Goal: Task Accomplishment & Management: Manage account settings

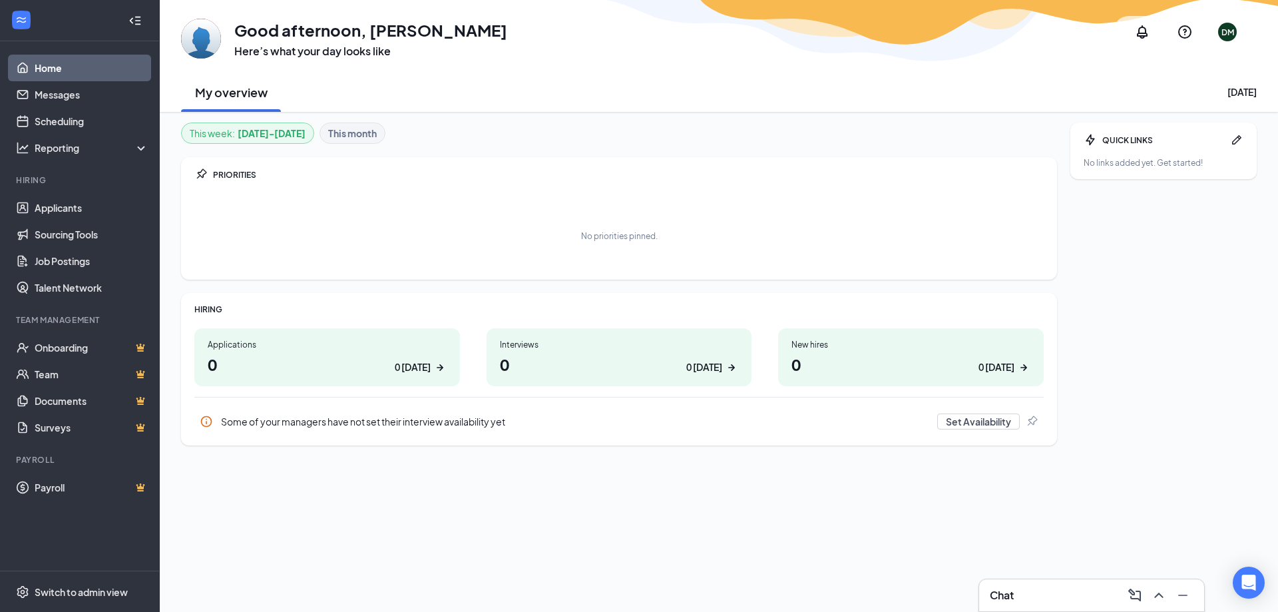
click at [351, 348] on div "Applications" at bounding box center [327, 344] width 239 height 11
click at [606, 363] on h1 "1 1 [DATE]" at bounding box center [619, 364] width 239 height 23
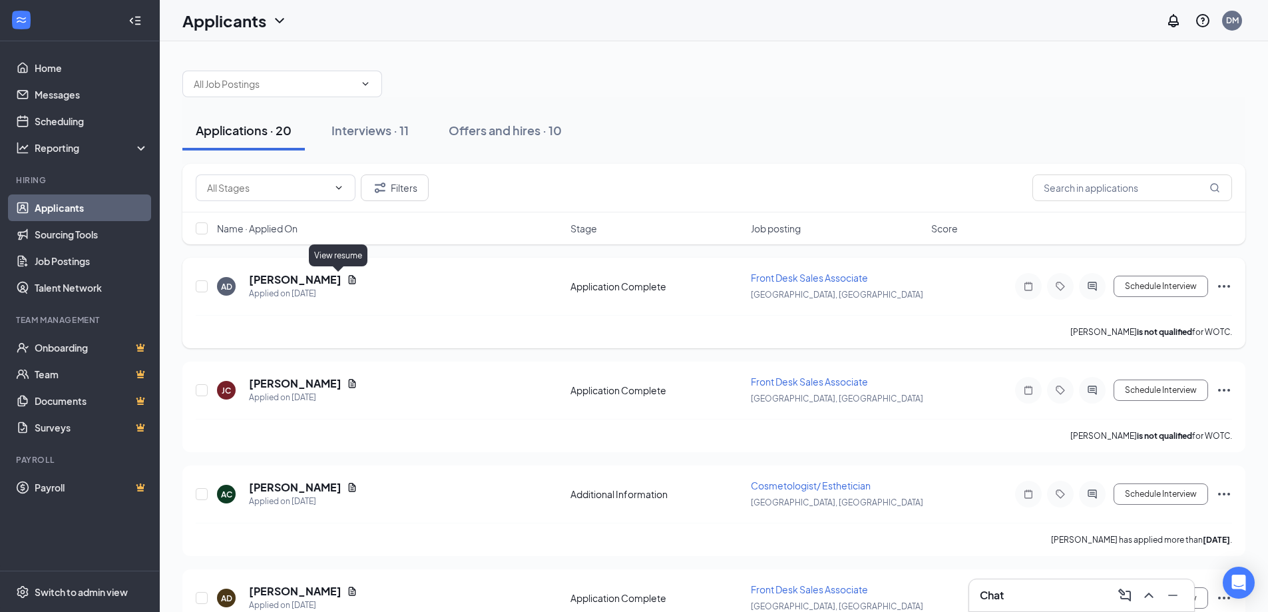
click at [347, 284] on icon "Document" at bounding box center [352, 279] width 11 height 11
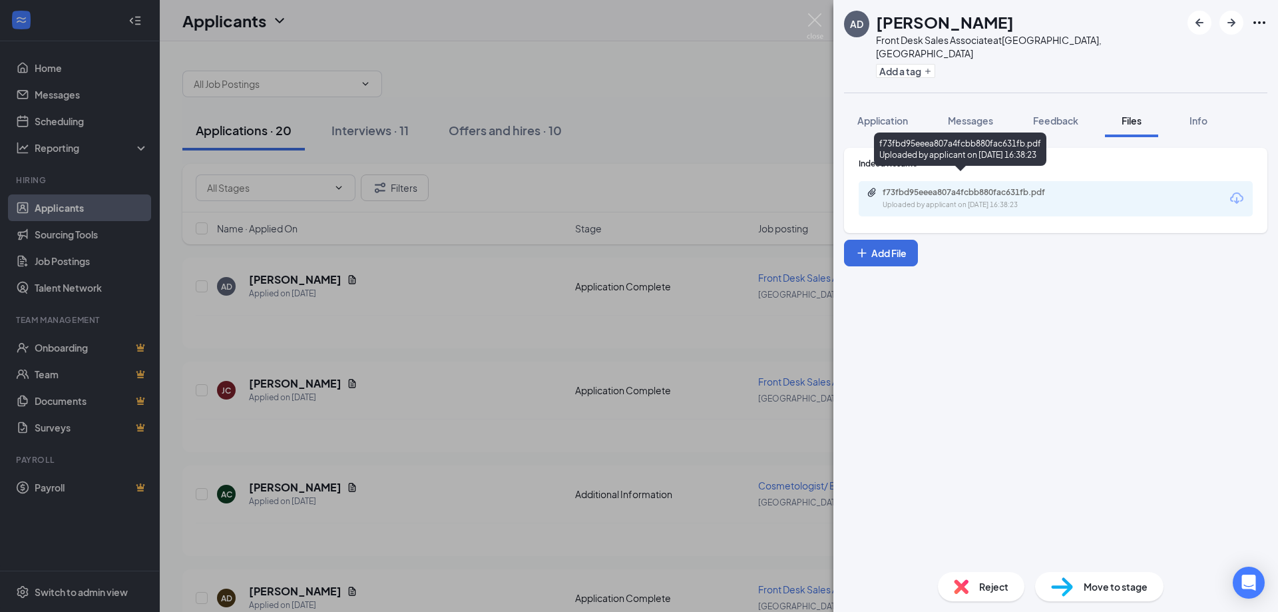
click at [1000, 187] on div "f73fbd95eeea807a4fcbb880fac631fb.pdf" at bounding box center [976, 192] width 186 height 11
click at [715, 145] on div "AD Asbely Delvillar Front Desk Sales Associate at Westford, MA Add a tag Applic…" at bounding box center [639, 306] width 1278 height 612
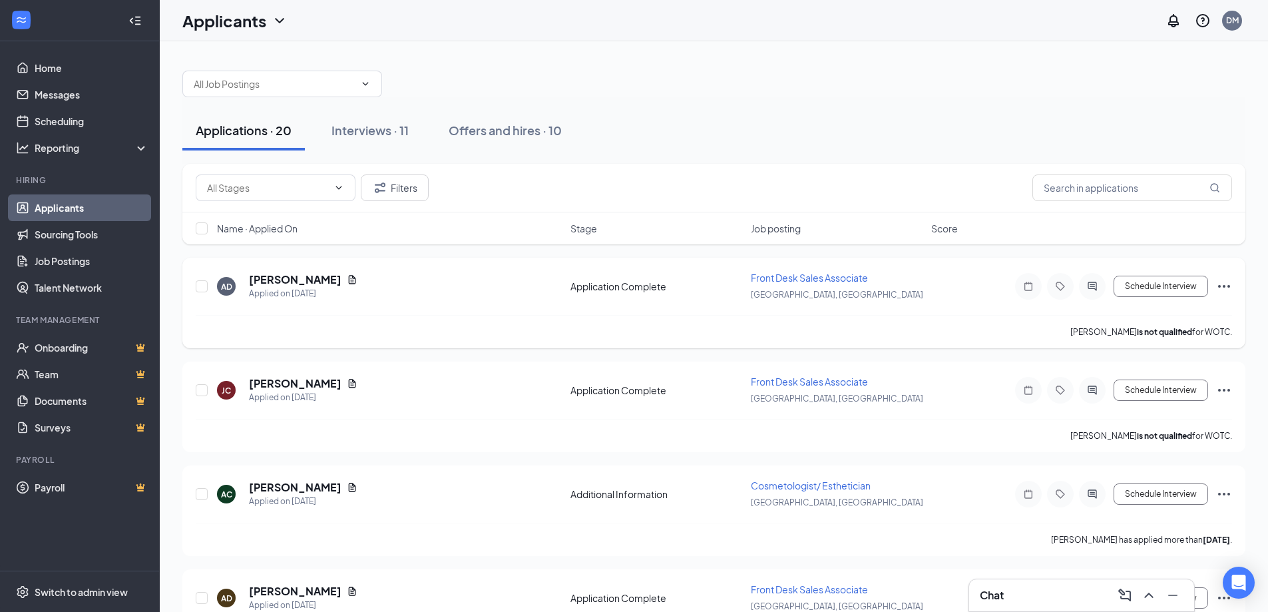
click at [1221, 287] on icon "Ellipses" at bounding box center [1224, 286] width 16 height 16
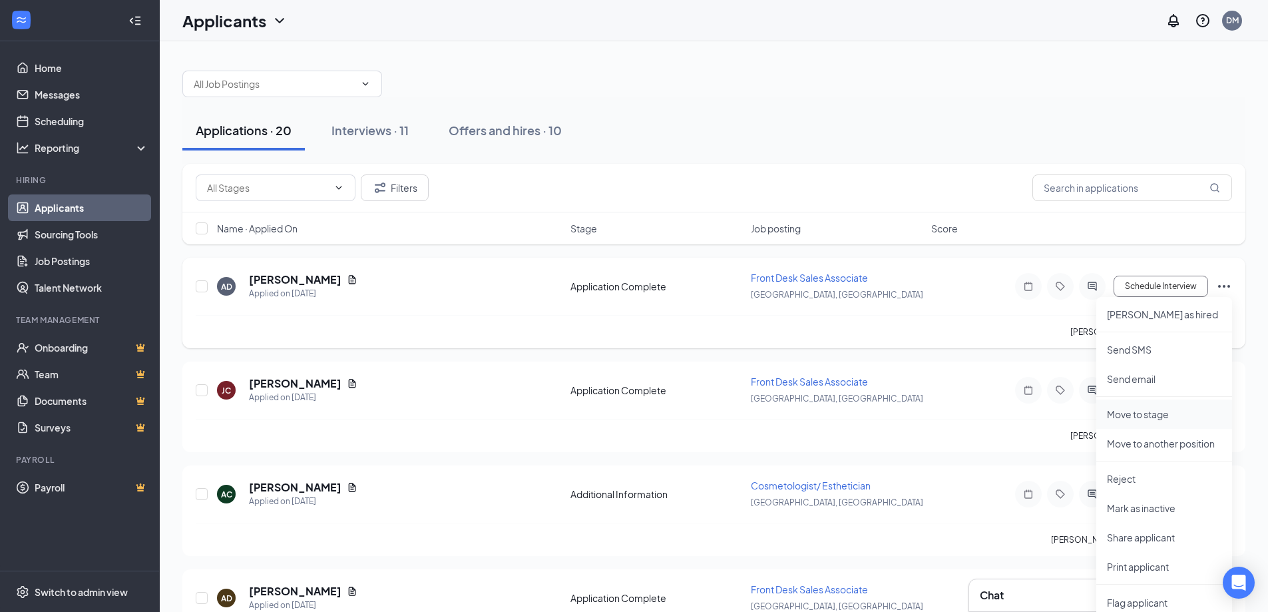
click at [1165, 415] on p "Move to stage" at bounding box center [1164, 413] width 114 height 13
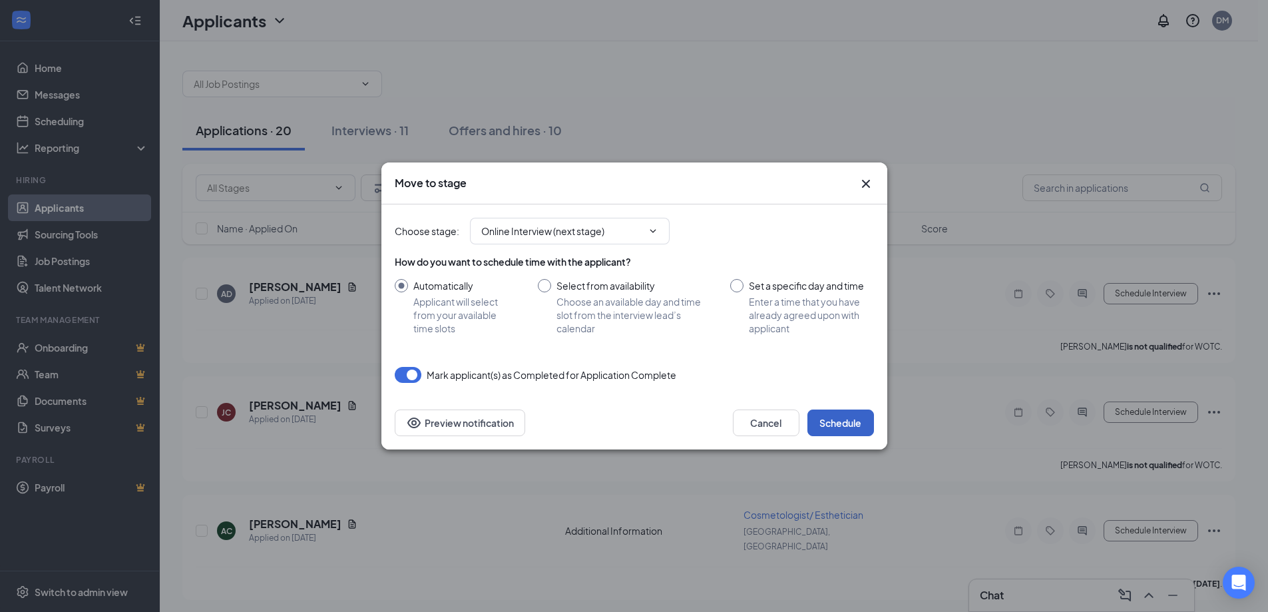
click at [867, 424] on button "Schedule" at bounding box center [840, 422] width 67 height 27
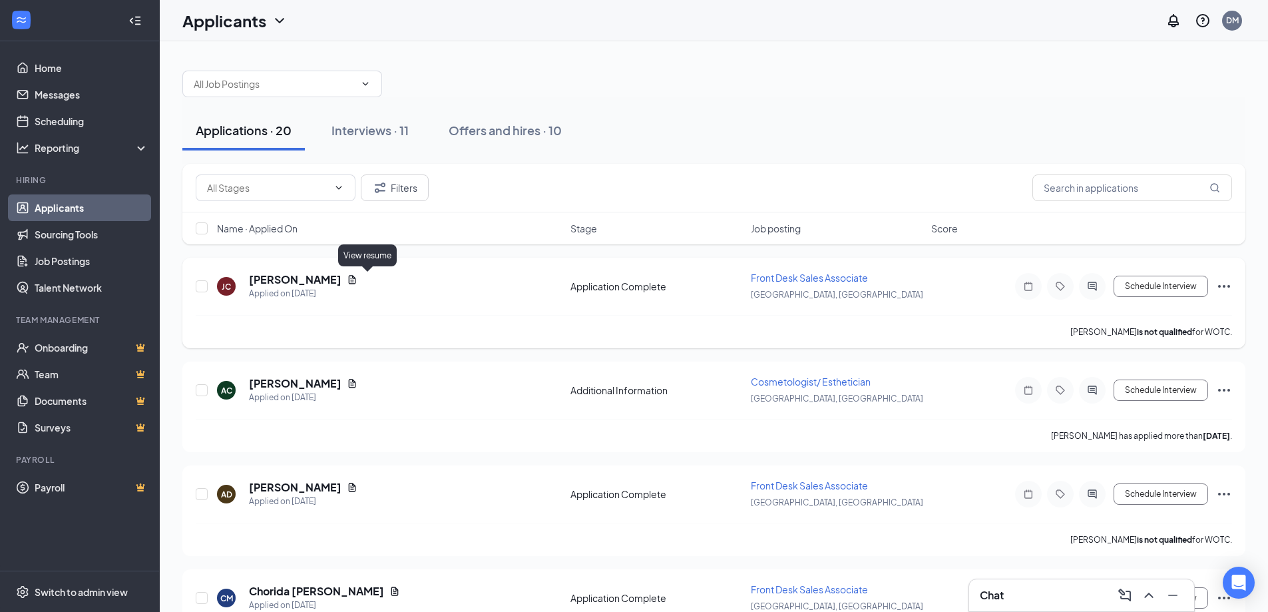
click at [356, 277] on icon "Document" at bounding box center [352, 279] width 7 height 9
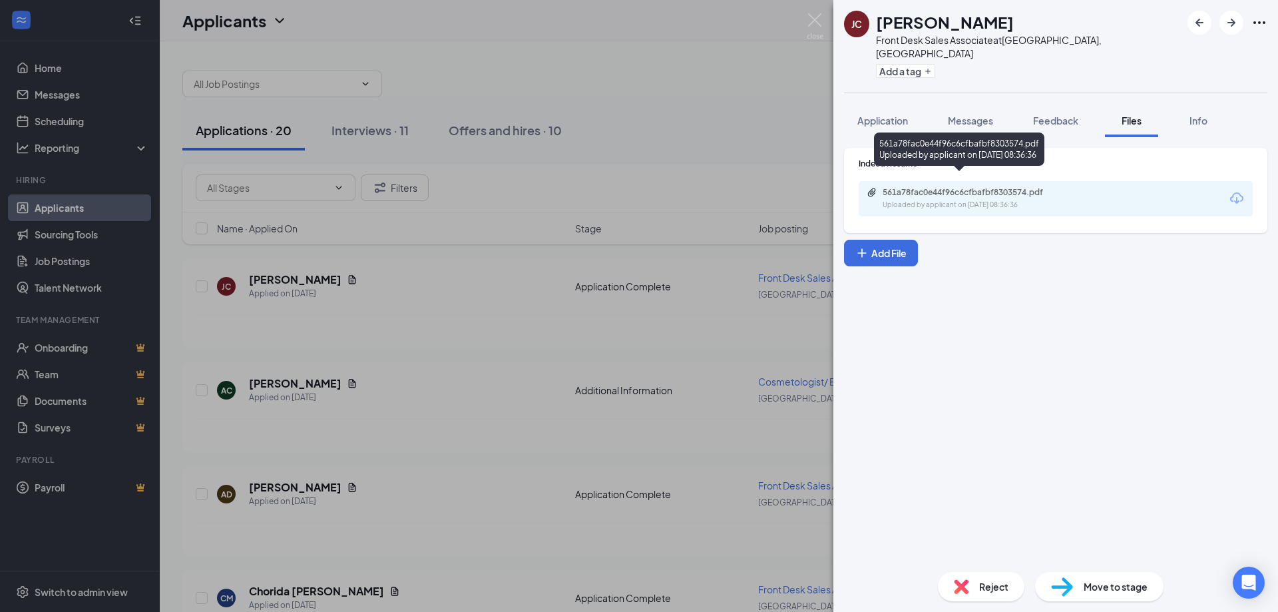
click at [1064, 187] on div "561a78fac0e44f96c6cfbafbf8303574.pdf Uploaded by applicant on Sep 10, 2025 at 0…" at bounding box center [975, 198] width 216 height 23
click at [717, 212] on div "JC JOLEEN CARABALLO Front Desk Sales Associate at Westford, MA Add a tag Applic…" at bounding box center [639, 306] width 1278 height 612
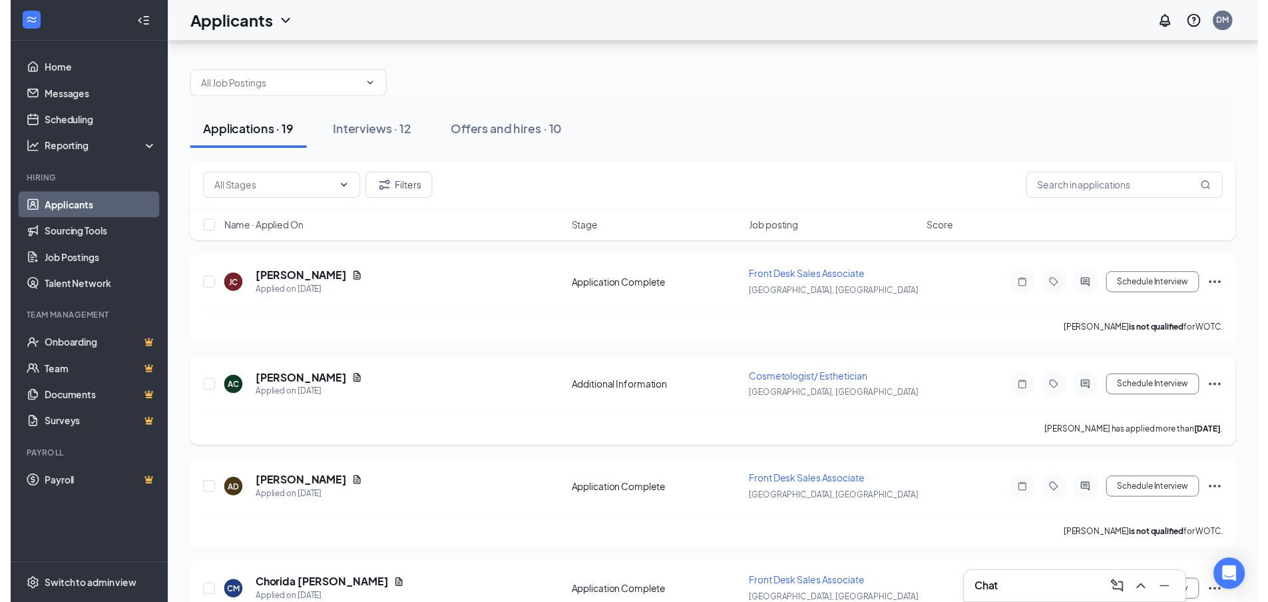
scroll to position [67, 0]
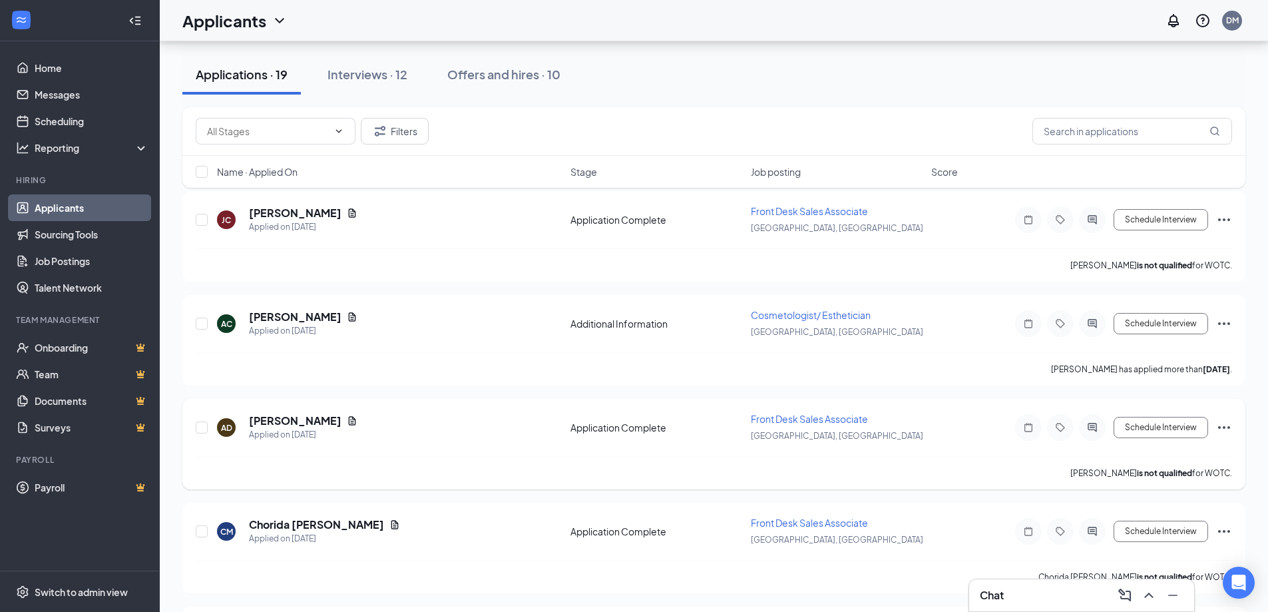
click at [346, 415] on div "Aracelys Deleon" at bounding box center [303, 420] width 108 height 15
click at [347, 421] on icon "Document" at bounding box center [352, 420] width 11 height 11
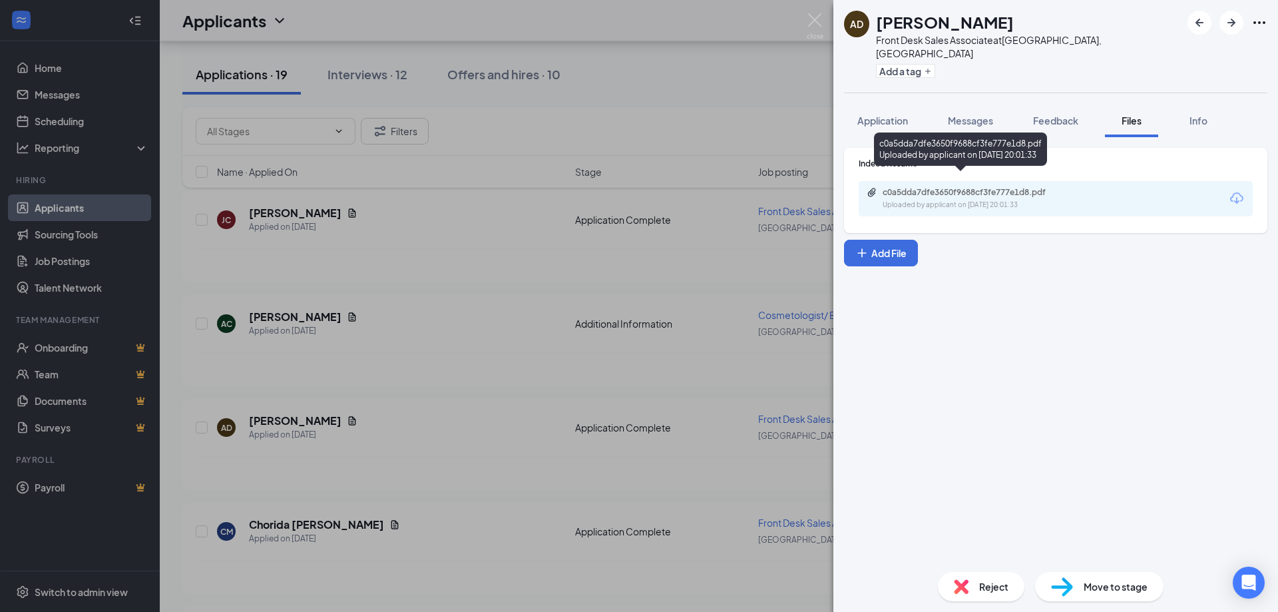
click at [1036, 187] on div "c0a5dda7dfe3650f9688cf3fe777e1d8.pdf Uploaded by applicant on Sep 07, 2025 at 2…" at bounding box center [975, 198] width 216 height 23
click at [668, 208] on div "AD Aracelys Deleon Front Desk Sales Associate at Westford, MA Add a tag Applica…" at bounding box center [639, 306] width 1278 height 612
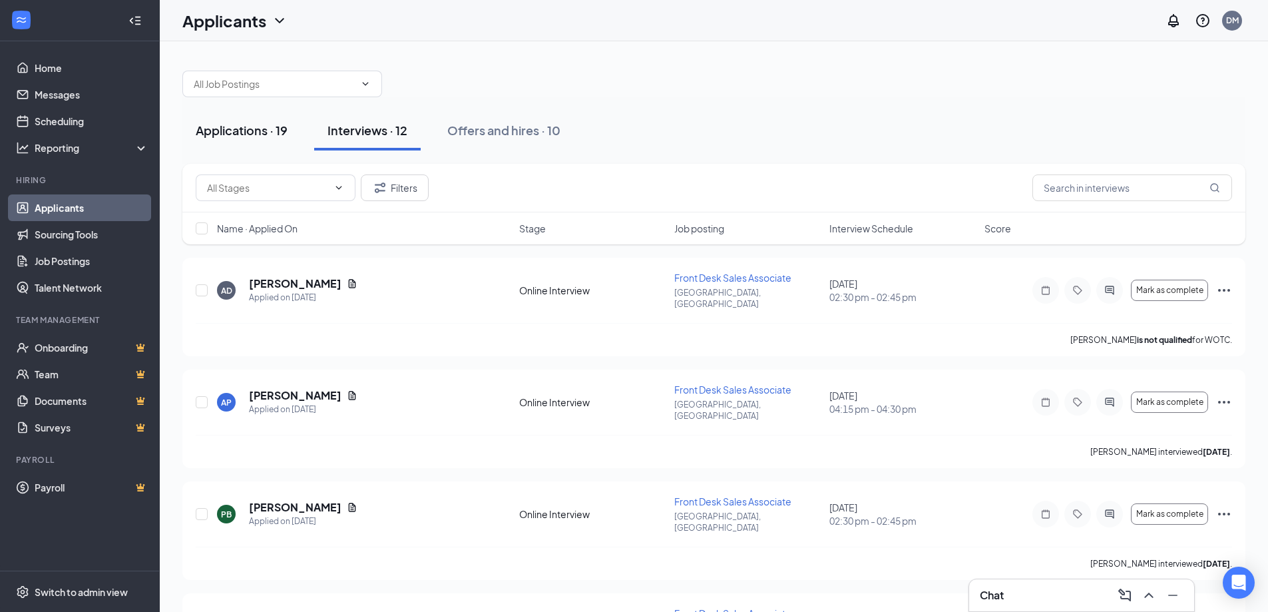
click at [272, 136] on div "Applications · 19" at bounding box center [242, 130] width 92 height 17
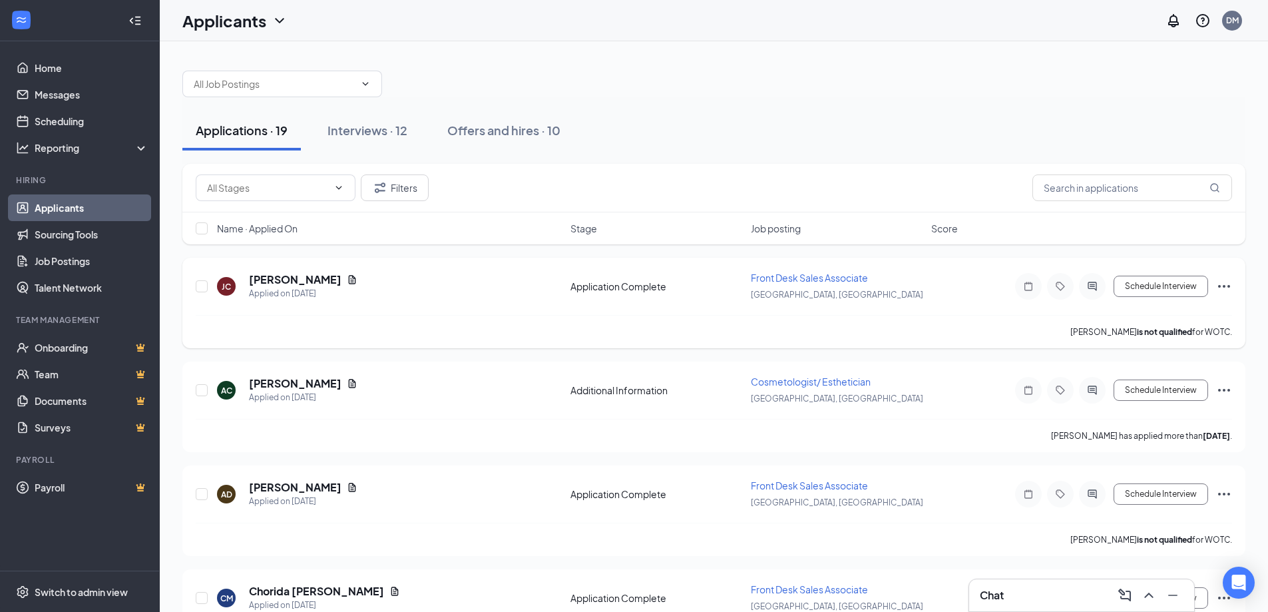
click at [1225, 289] on icon "Ellipses" at bounding box center [1224, 286] width 16 height 16
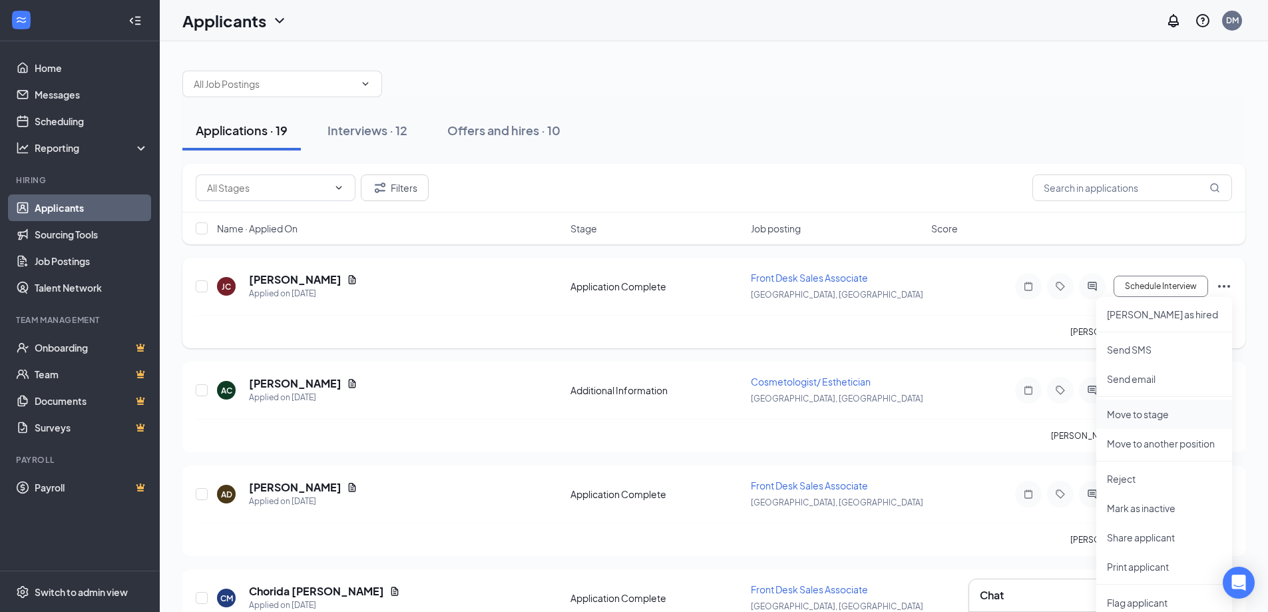
click at [1147, 405] on li "Move to stage" at bounding box center [1164, 413] width 136 height 29
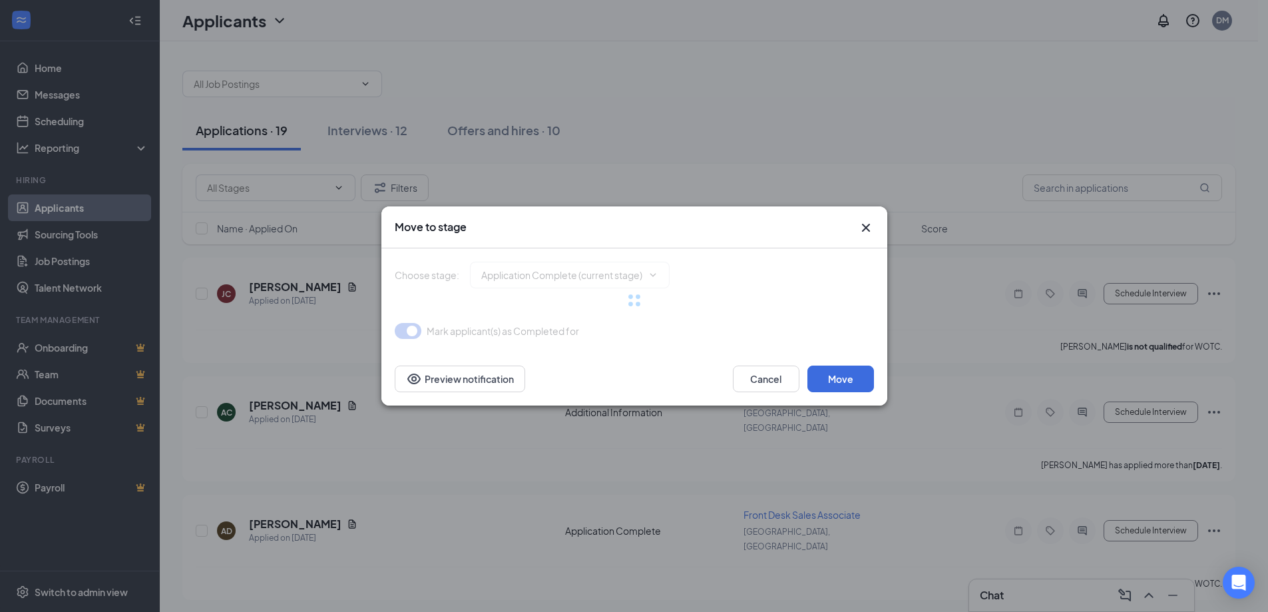
type input "Online Interview (next stage)"
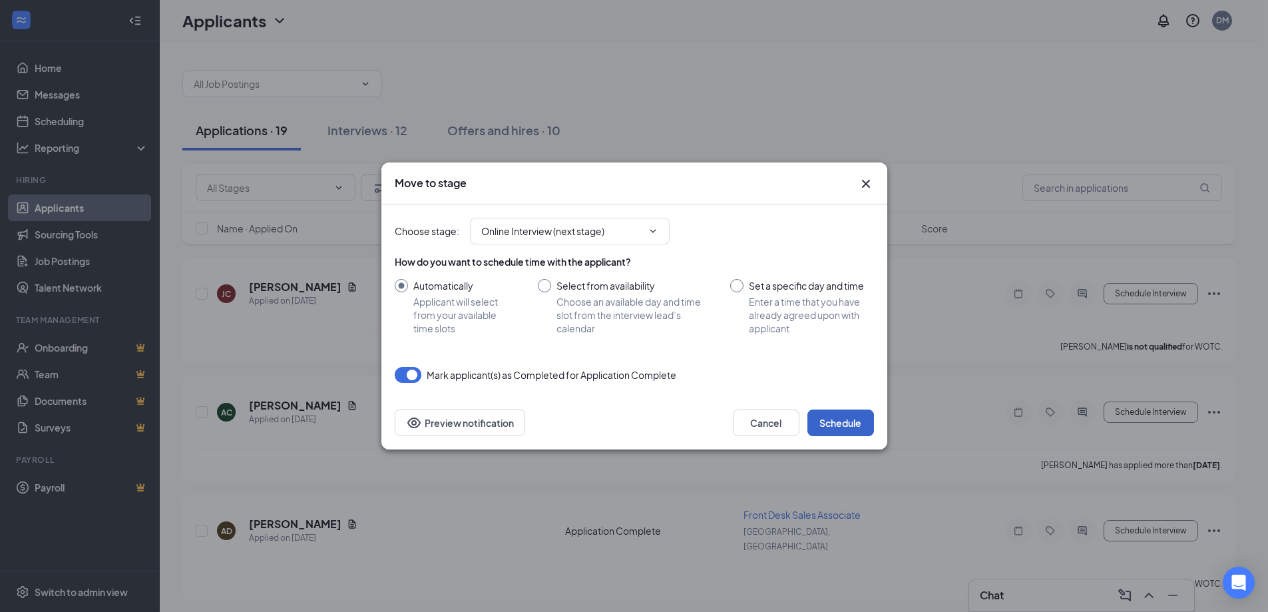
click at [840, 425] on button "Schedule" at bounding box center [840, 422] width 67 height 27
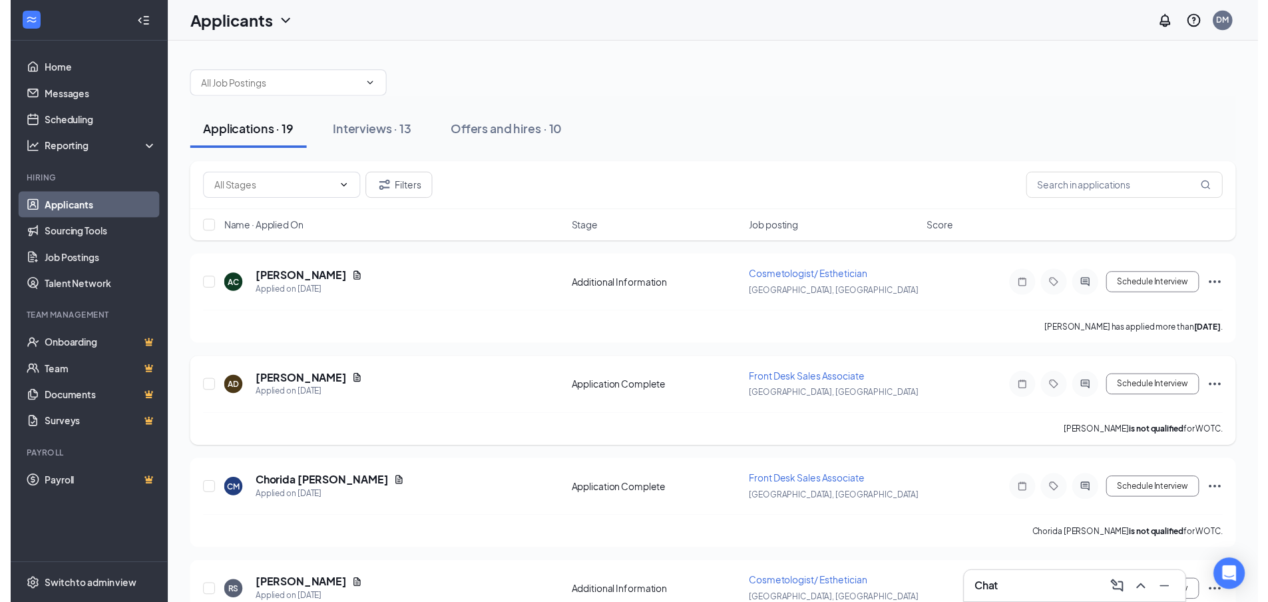
scroll to position [67, 0]
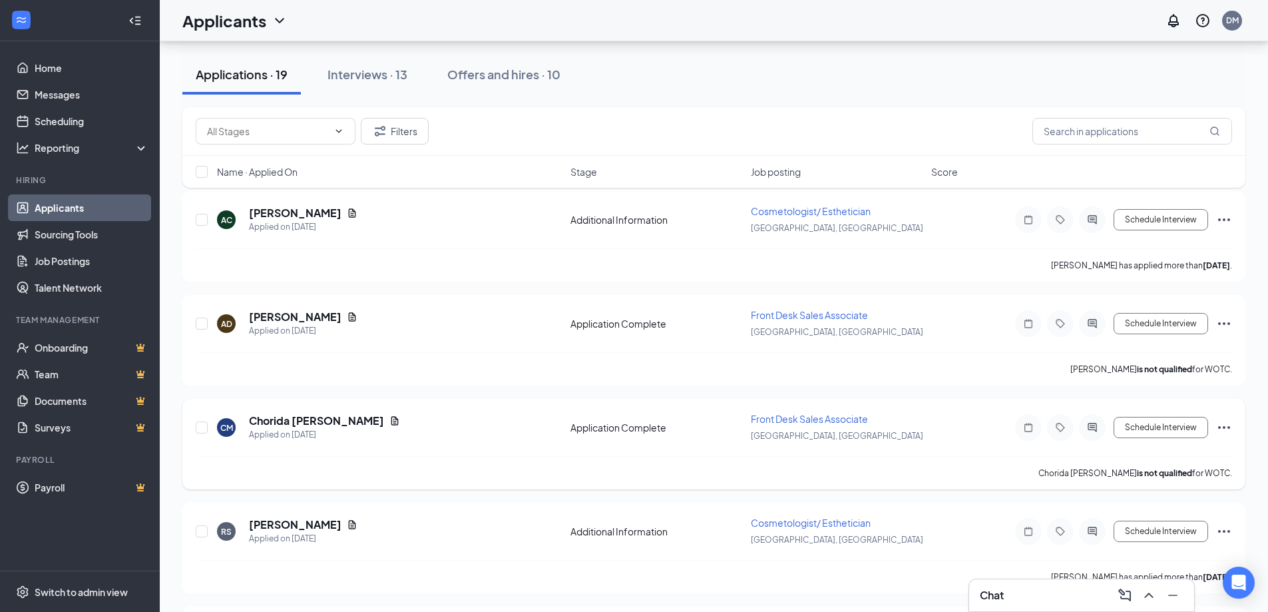
click at [389, 417] on icon "Document" at bounding box center [394, 420] width 11 height 11
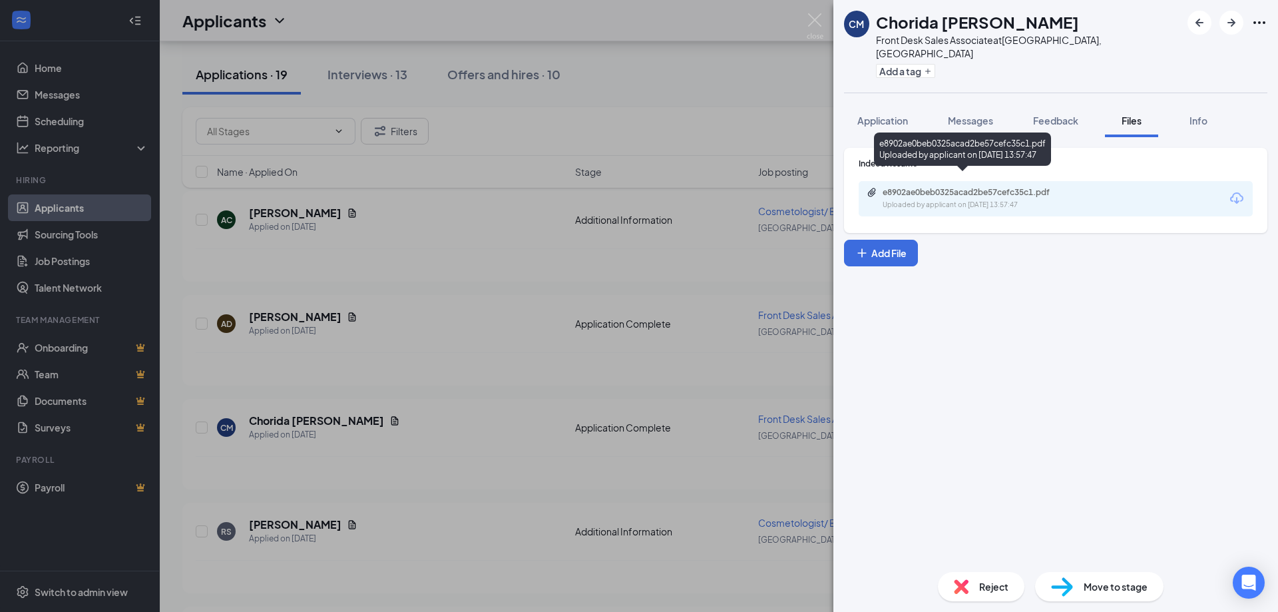
click at [1047, 187] on div "e8902ae0beb0325acad2be57cefc35c1.pdf" at bounding box center [976, 192] width 186 height 11
click at [614, 336] on div "CM Chorida Mauk Front Desk Sales Associate at Westford, MA Add a tag Applicatio…" at bounding box center [639, 306] width 1278 height 612
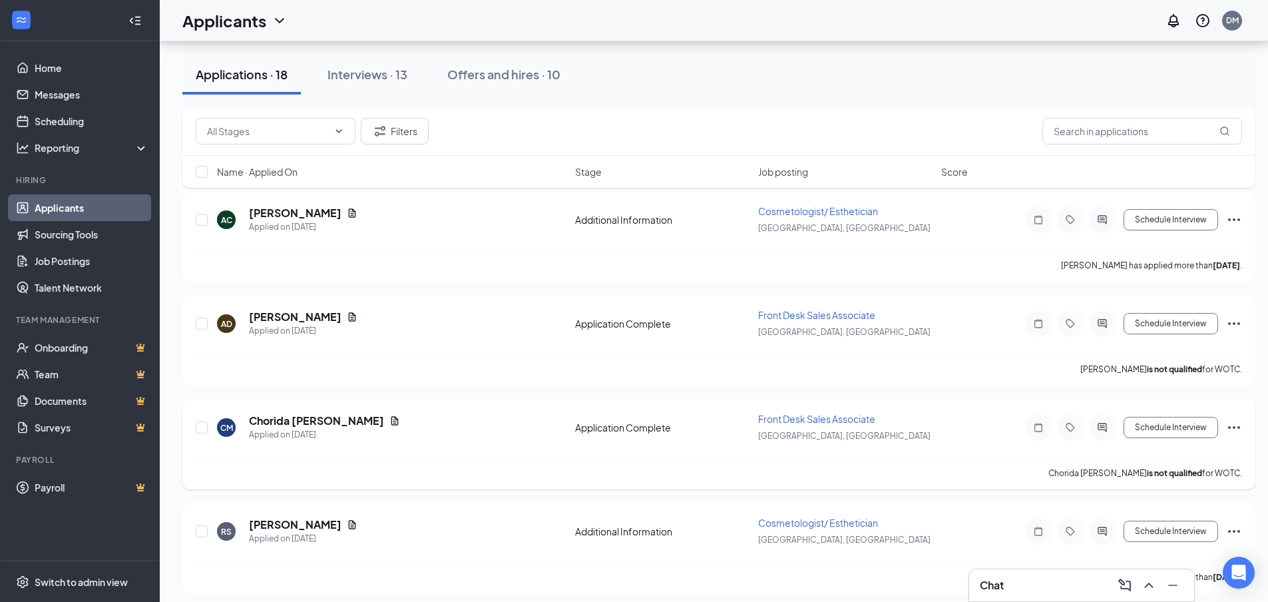
click at [1236, 423] on icon "Ellipses" at bounding box center [1234, 427] width 16 height 16
click at [1166, 550] on p "Move to stage" at bounding box center [1174, 554] width 114 height 13
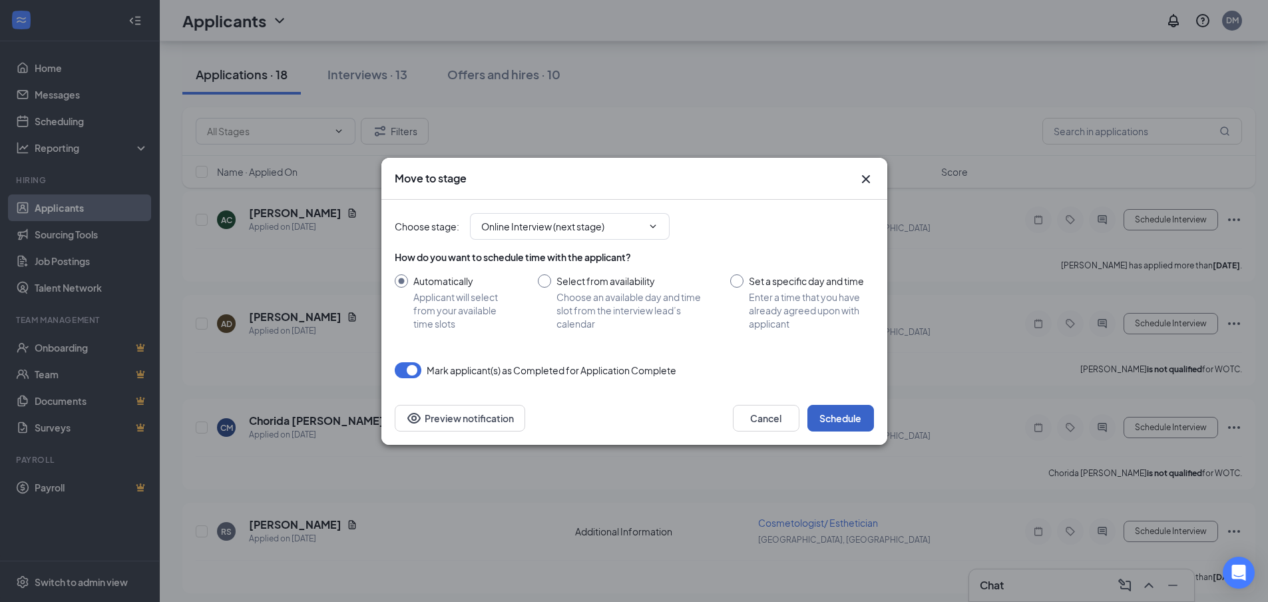
click at [848, 411] on button "Schedule" at bounding box center [840, 418] width 67 height 27
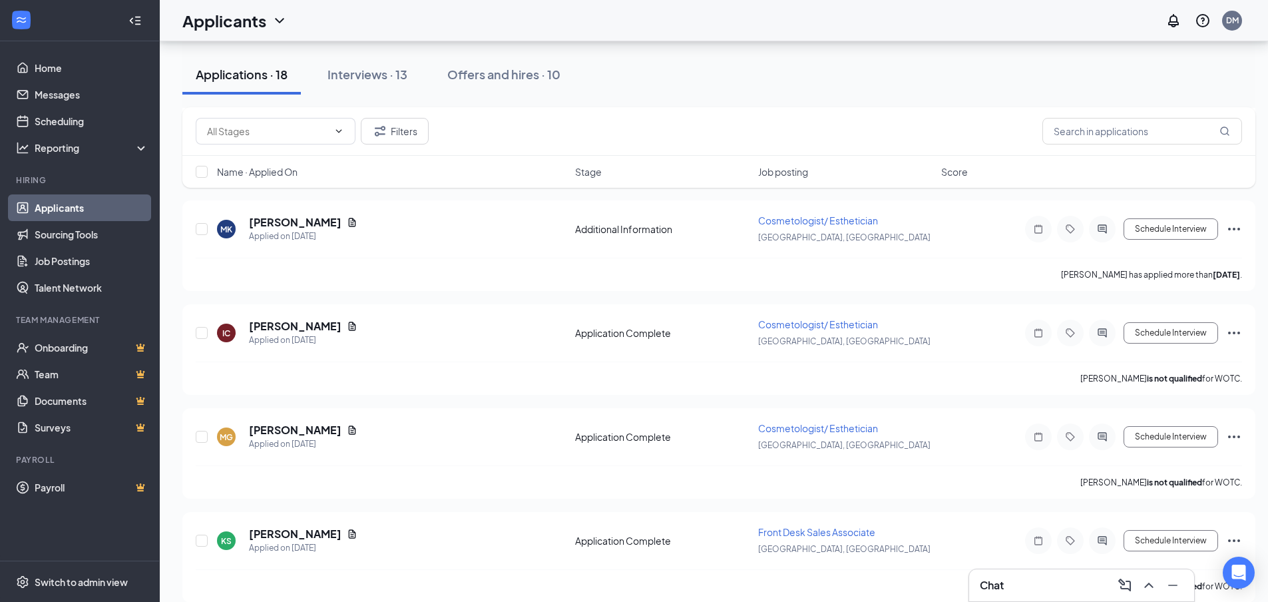
scroll to position [732, 0]
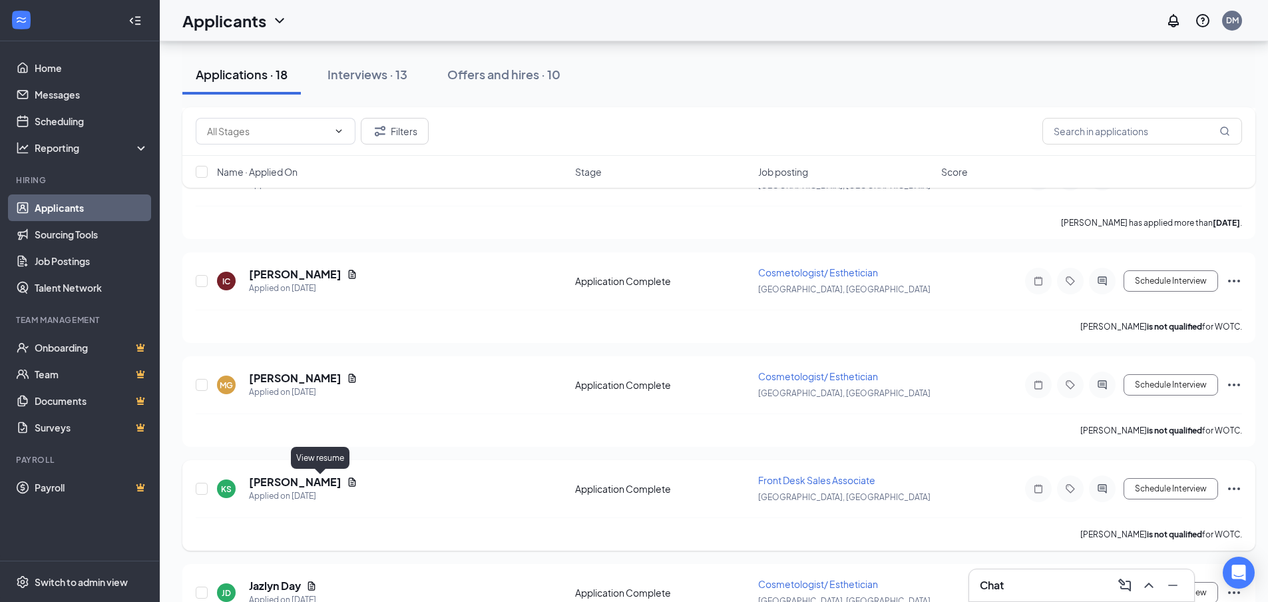
click at [347, 482] on icon "Document" at bounding box center [352, 482] width 11 height 11
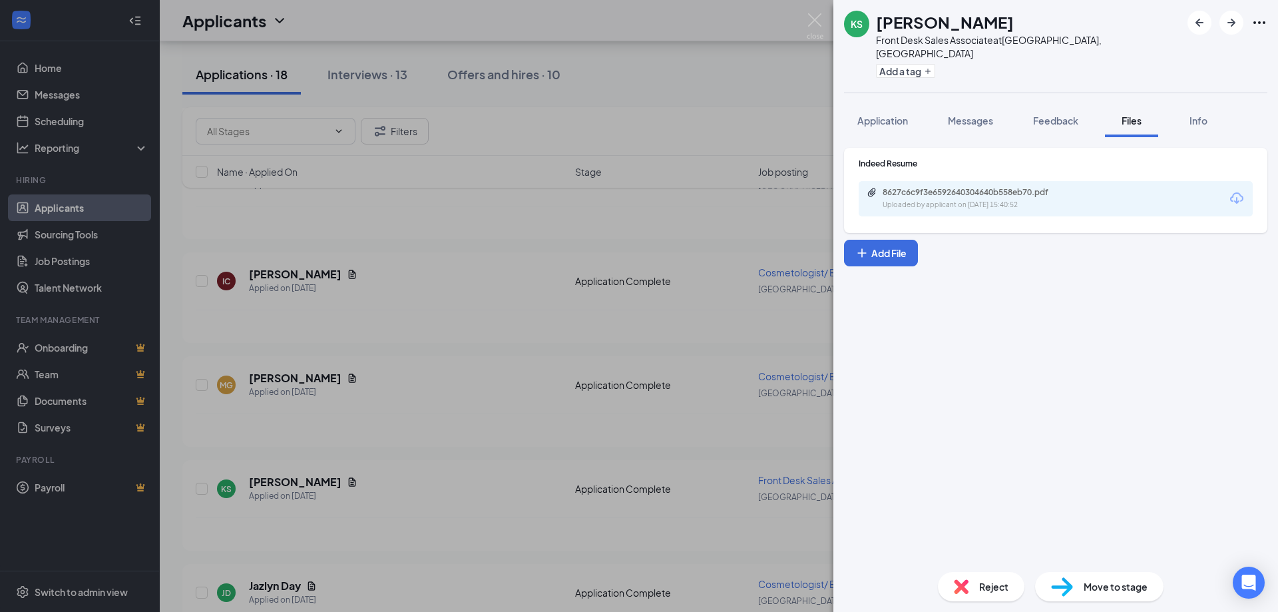
click at [604, 170] on div "KS Kelsey Silva Front Desk Sales Associate at Westford, MA Add a tag Applicatio…" at bounding box center [639, 306] width 1278 height 612
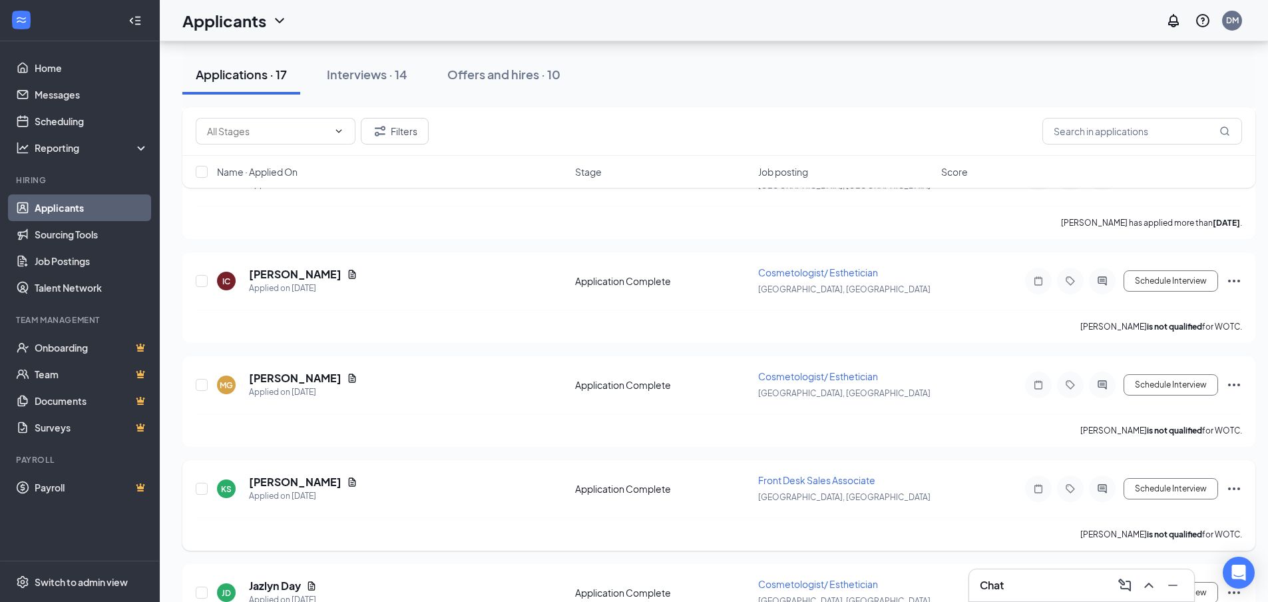
click at [1230, 482] on icon "Ellipses" at bounding box center [1234, 489] width 16 height 16
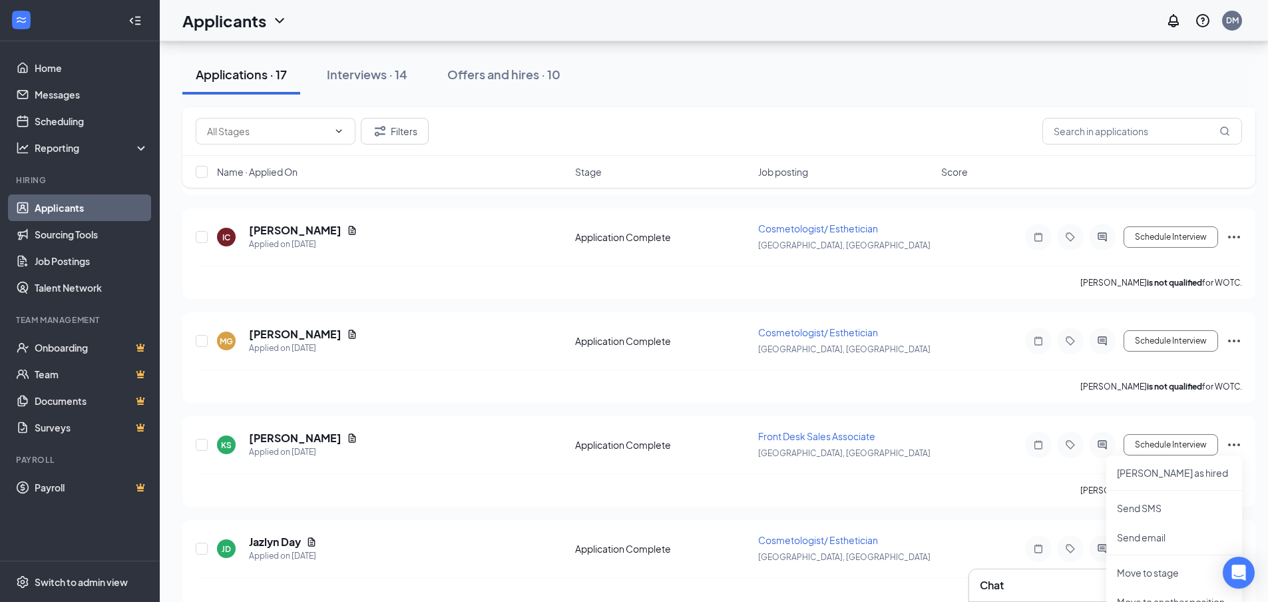
scroll to position [799, 0]
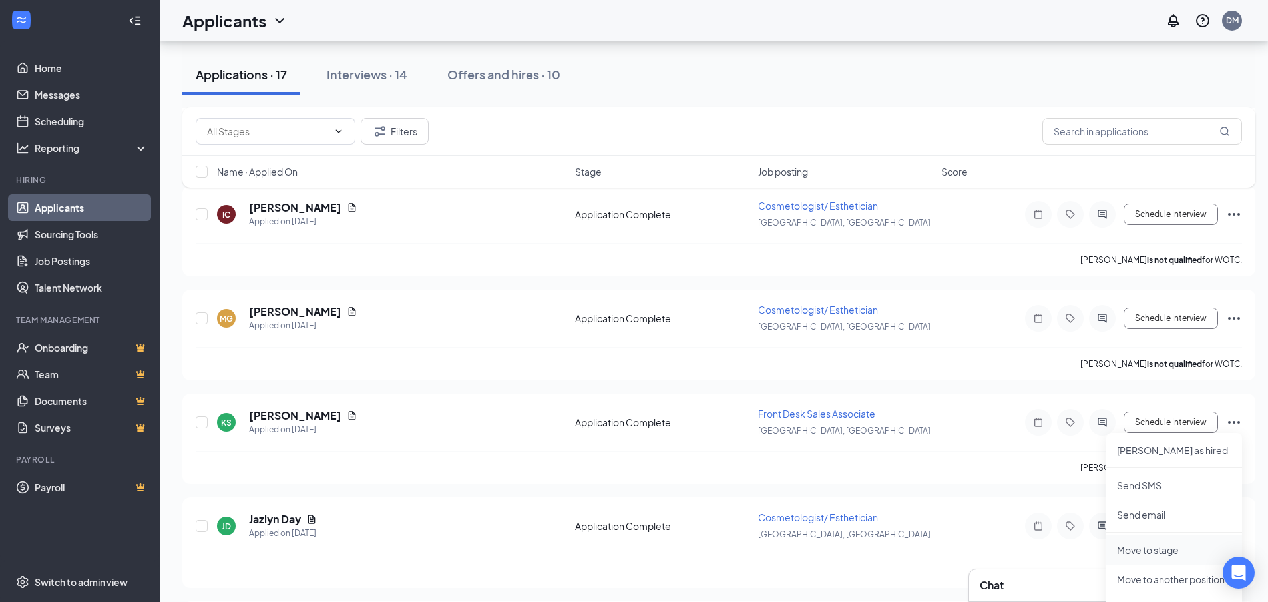
click at [1175, 551] on p "Move to stage" at bounding box center [1174, 549] width 114 height 13
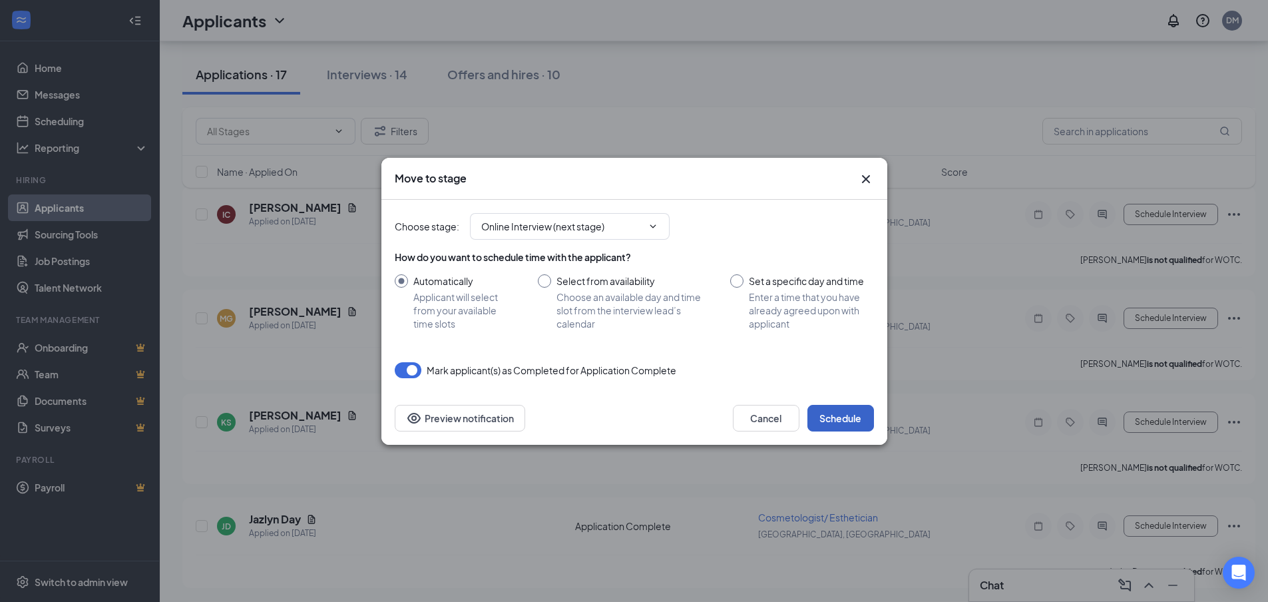
click at [823, 417] on button "Schedule" at bounding box center [840, 418] width 67 height 27
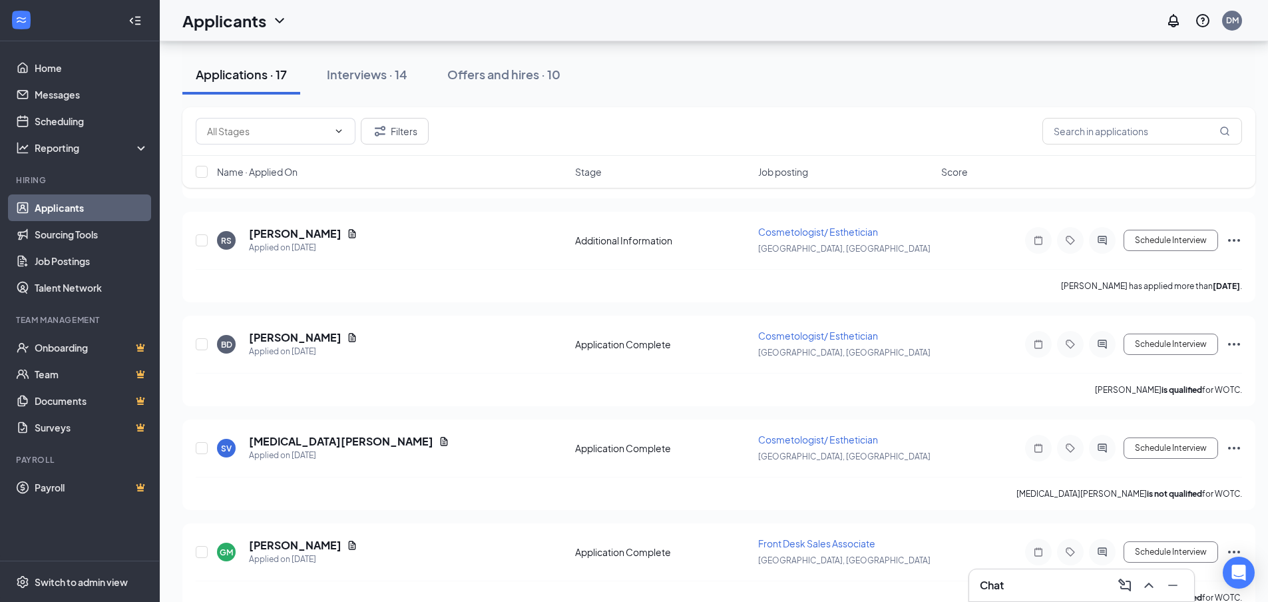
scroll to position [133, 0]
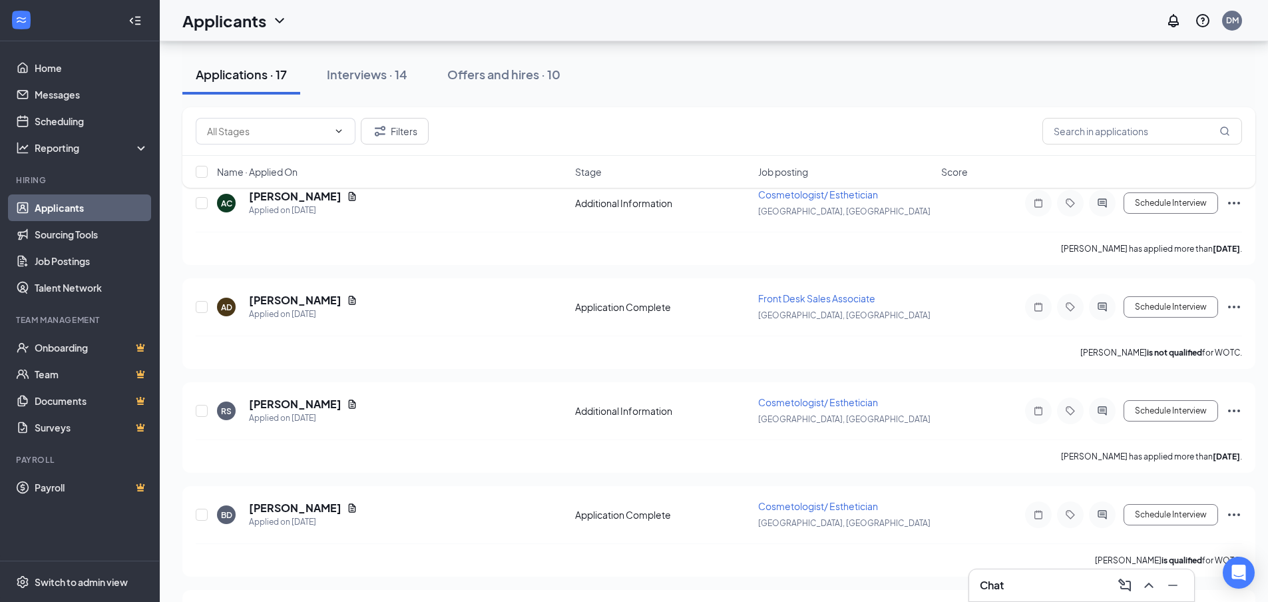
click at [823, 419] on div "RS Roan Specht Applied on Sep 4 Additional Information Cosmetologist/ Esthetici…" at bounding box center [718, 427] width 1073 height 91
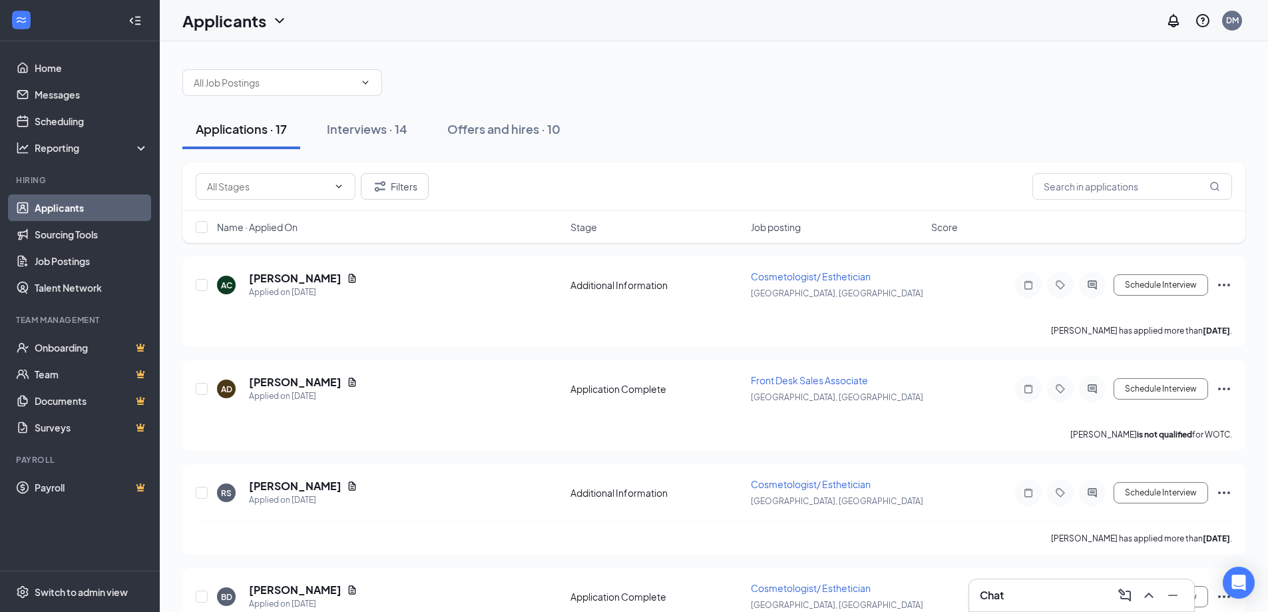
scroll to position [0, 0]
click at [347, 387] on icon "Document" at bounding box center [352, 383] width 11 height 11
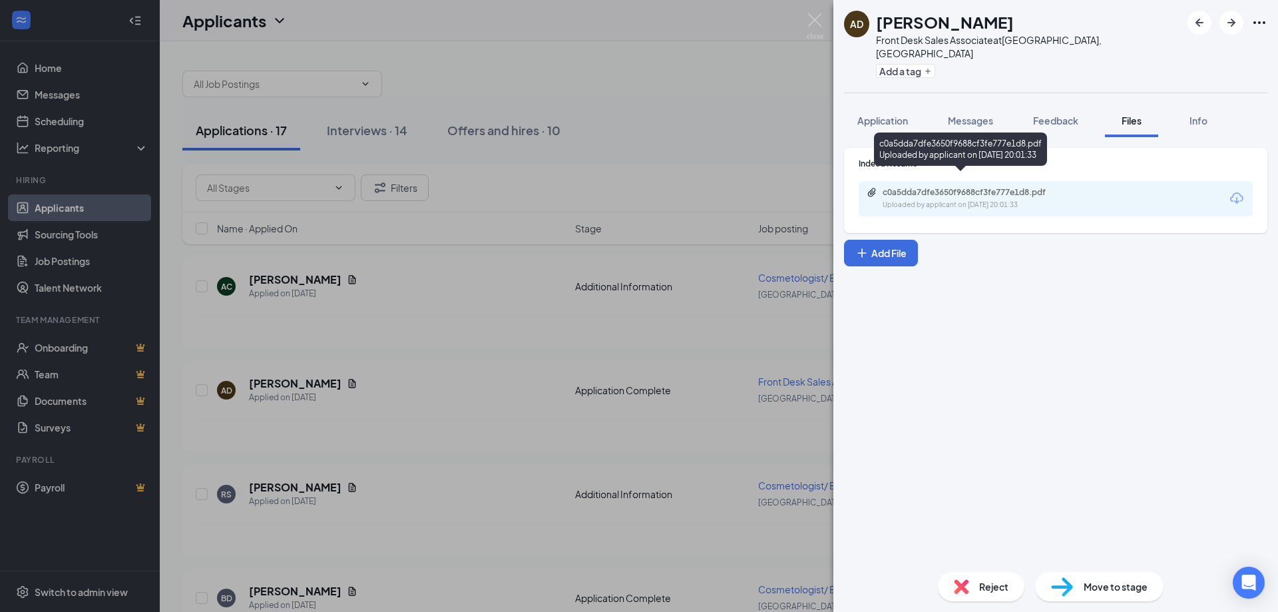
click at [944, 187] on div "c0a5dda7dfe3650f9688cf3fe777e1d8.pdf" at bounding box center [976, 192] width 186 height 11
click at [709, 393] on div "AD Aracelys Deleon Front Desk Sales Associate at Westford, MA Add a tag Applica…" at bounding box center [639, 306] width 1278 height 612
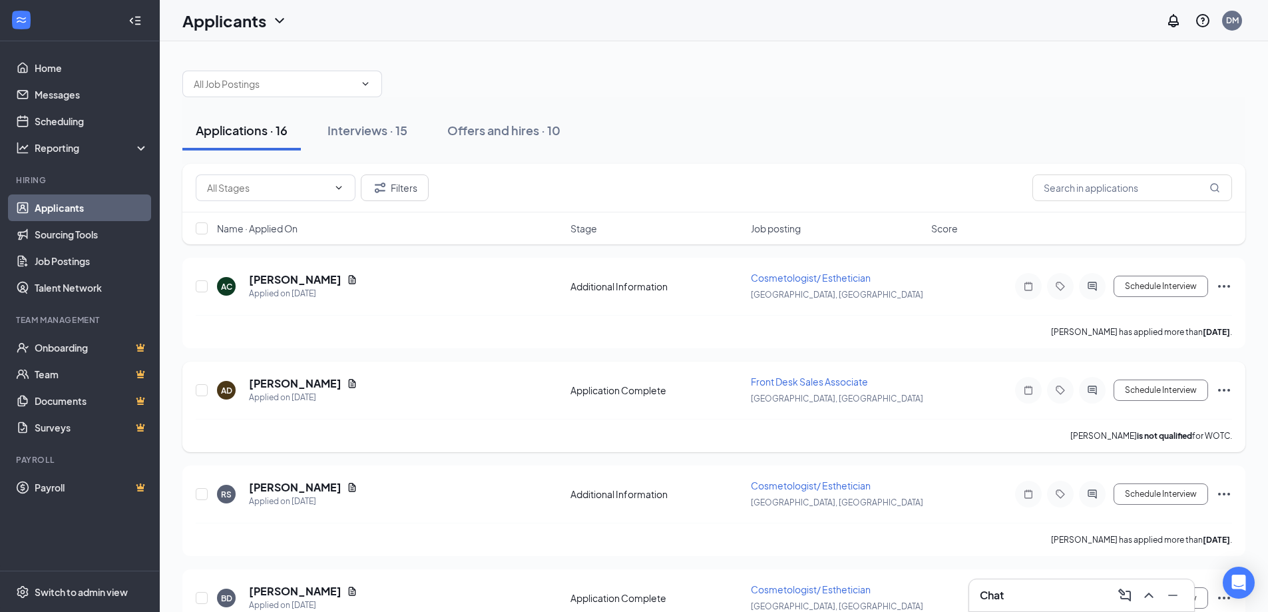
click at [1223, 393] on icon "Ellipses" at bounding box center [1224, 390] width 16 height 16
click at [1145, 520] on p "Move to stage" at bounding box center [1164, 517] width 114 height 13
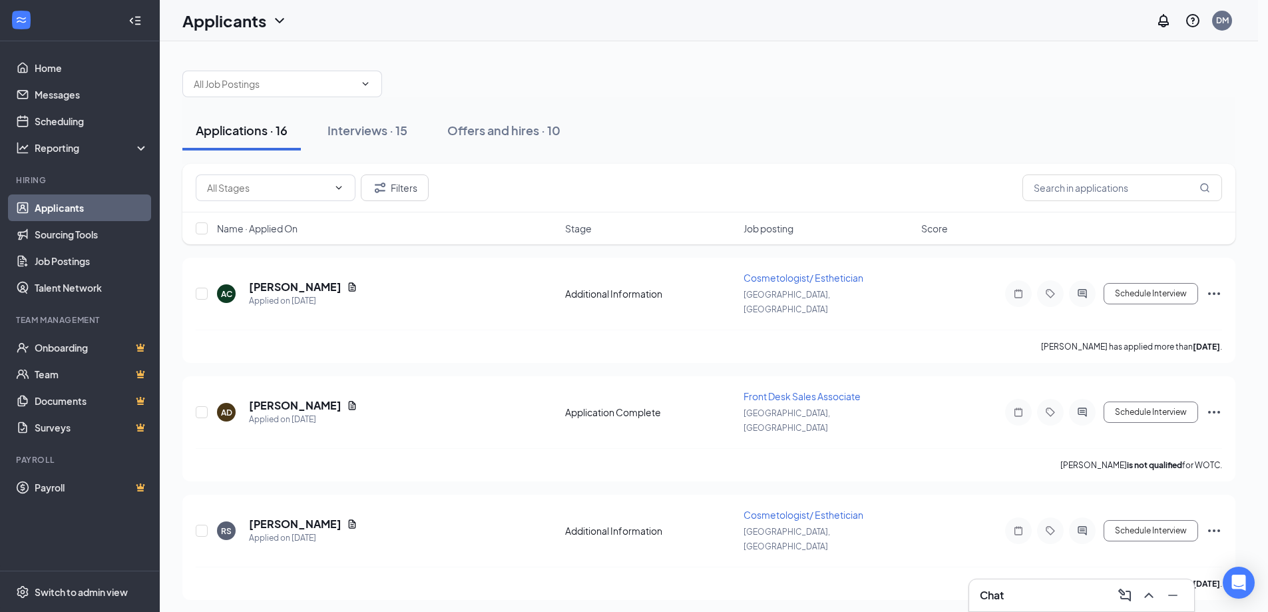
type input "Online Interview (next stage)"
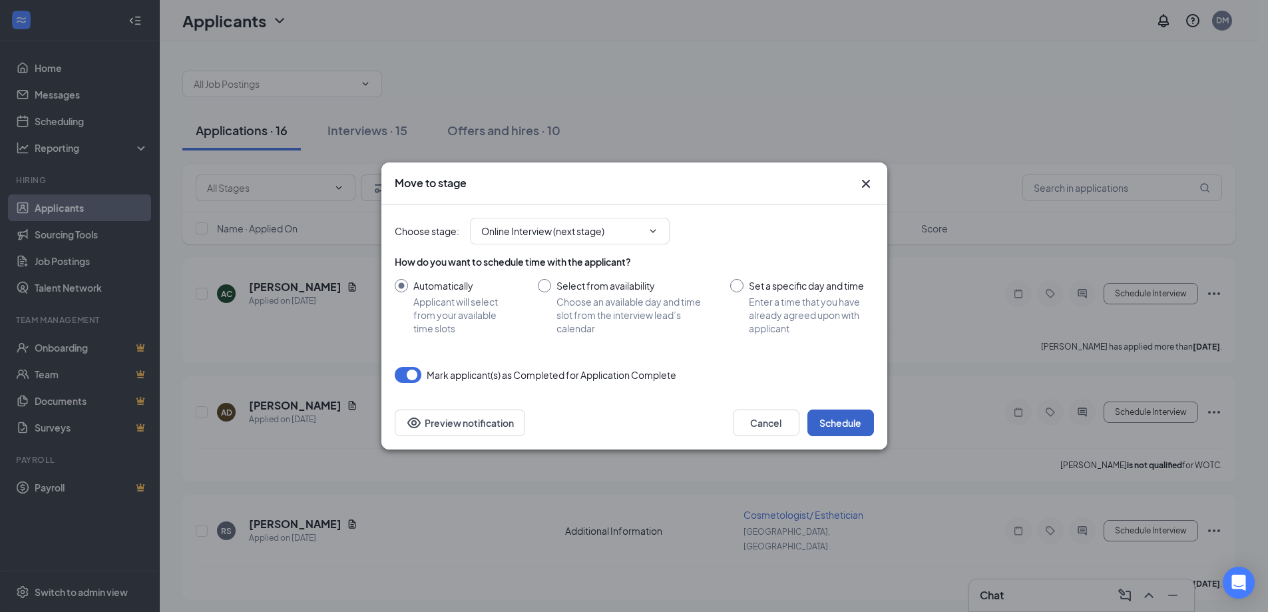
click at [844, 420] on button "Schedule" at bounding box center [840, 422] width 67 height 27
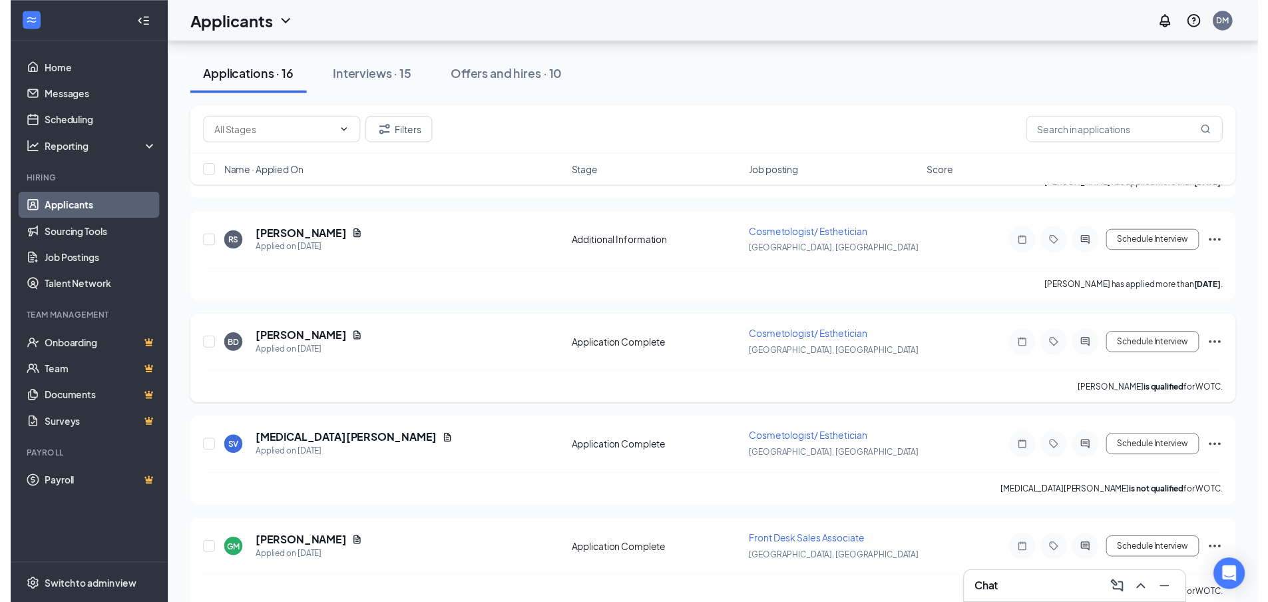
scroll to position [266, 0]
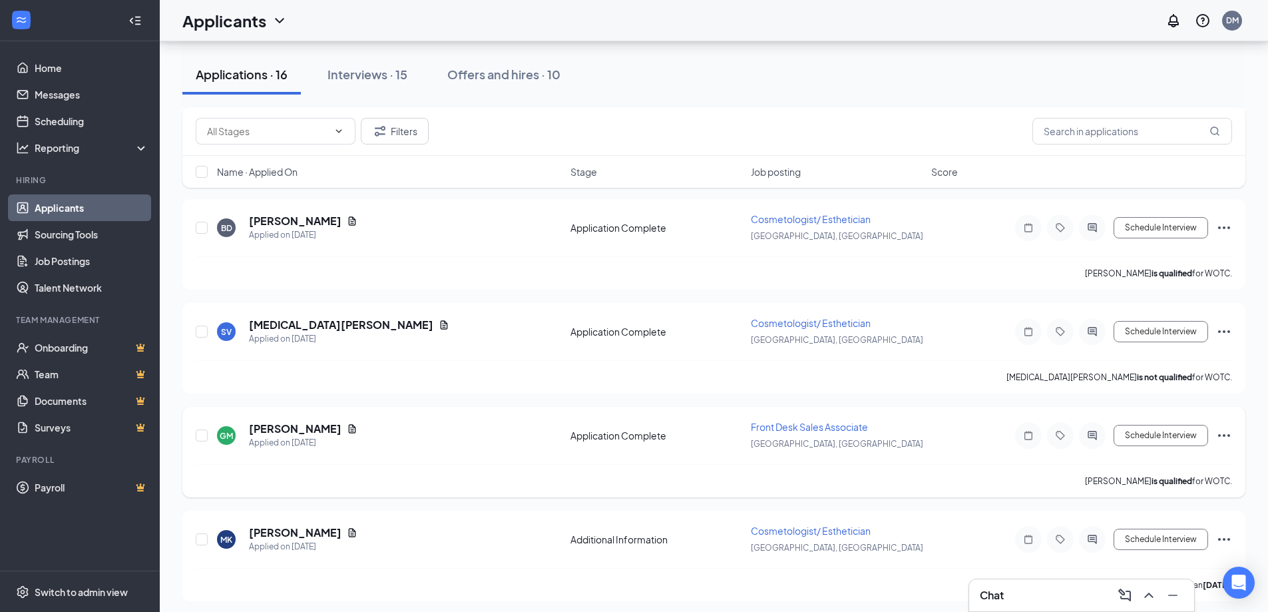
click at [349, 431] on icon "Document" at bounding box center [352, 428] width 7 height 9
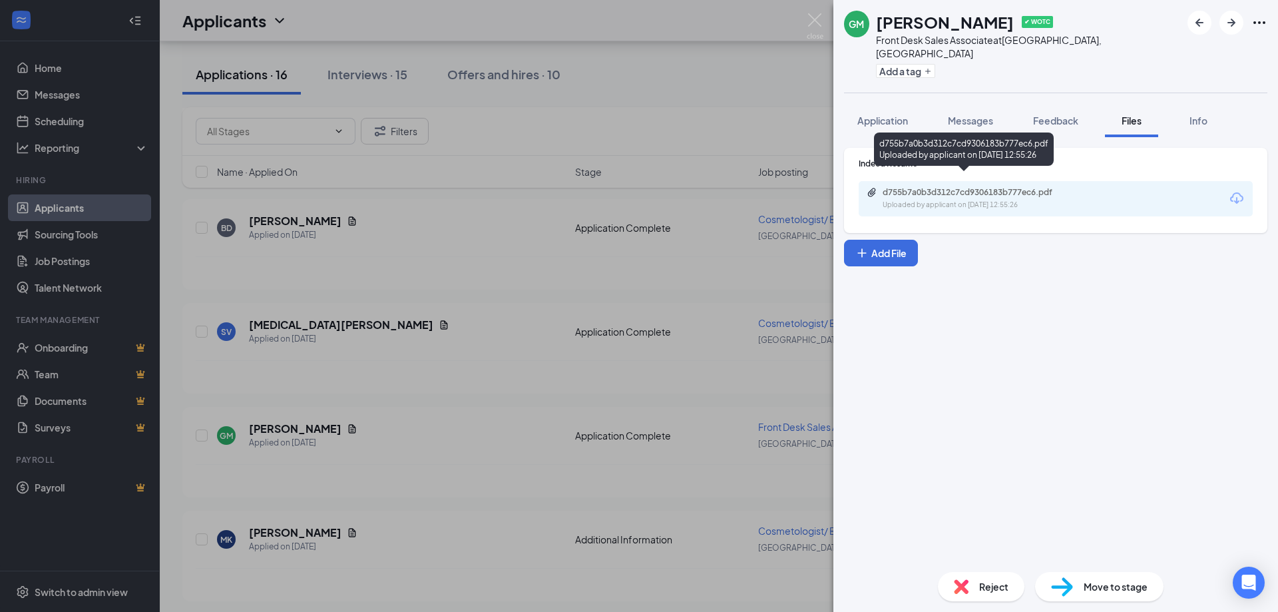
click at [1040, 187] on div "d755b7a0b3d312c7cd9306183b777ec6.pdf" at bounding box center [976, 192] width 186 height 11
click at [554, 303] on div "GM Gladys Monroig ✔ WOTC Front Desk Sales Associate at Westford, MA Add a tag A…" at bounding box center [639, 306] width 1278 height 612
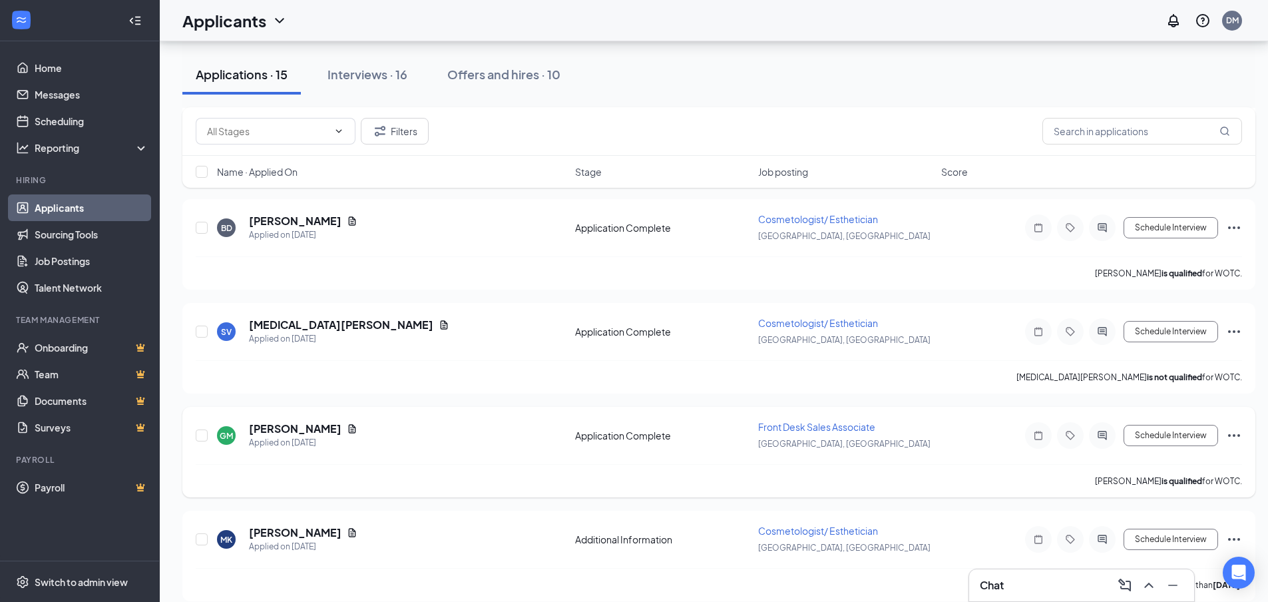
click at [1241, 435] on icon "Ellipses" at bounding box center [1234, 435] width 16 height 16
click at [1161, 560] on p "Move to stage" at bounding box center [1174, 562] width 114 height 13
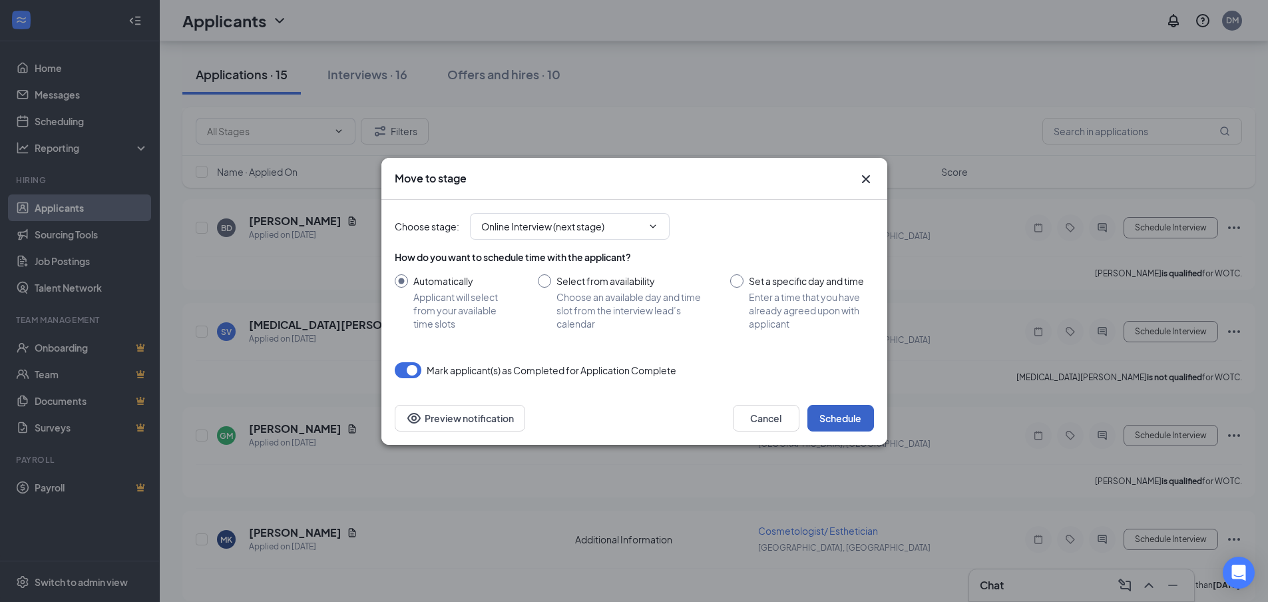
click at [863, 407] on button "Schedule" at bounding box center [840, 418] width 67 height 27
